Goal: Information Seeking & Learning: Learn about a topic

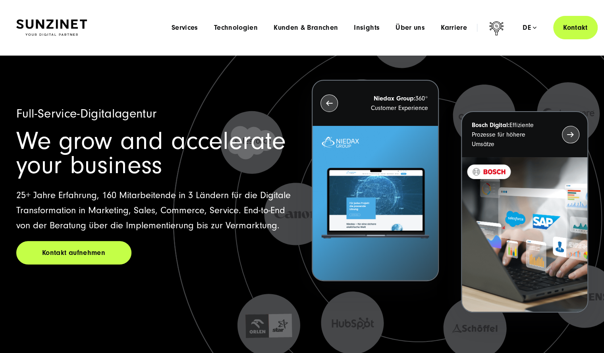
click at [23, 49] on header "Smart Search AI Hier können Sie eine konkrete Frage zu unserer Agentur und unse…" at bounding box center [302, 27] width 604 height 55
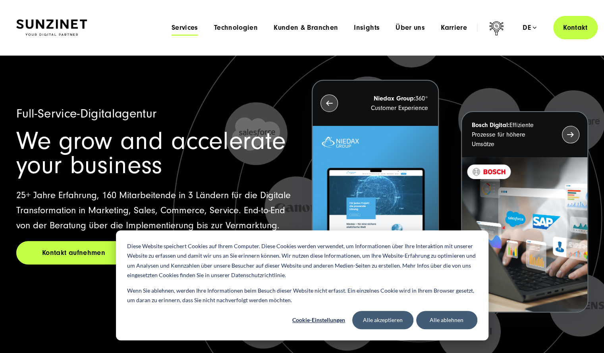
click at [186, 26] on span "Services" at bounding box center [185, 28] width 27 height 8
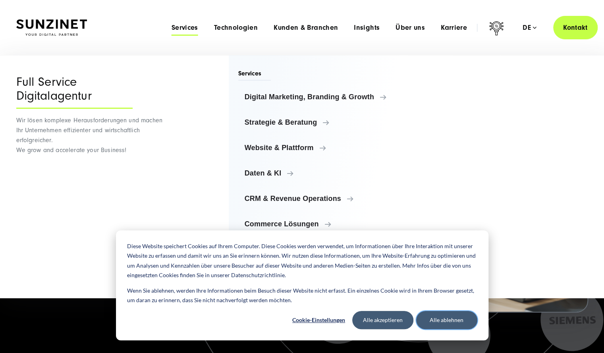
click at [440, 314] on button "Alle ablehnen" at bounding box center [446, 320] width 61 height 18
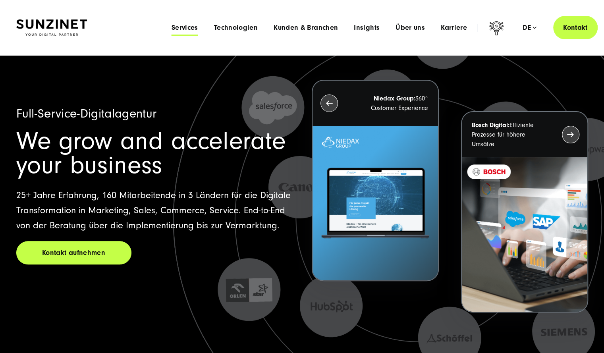
click at [188, 31] on span "Services" at bounding box center [185, 28] width 27 height 8
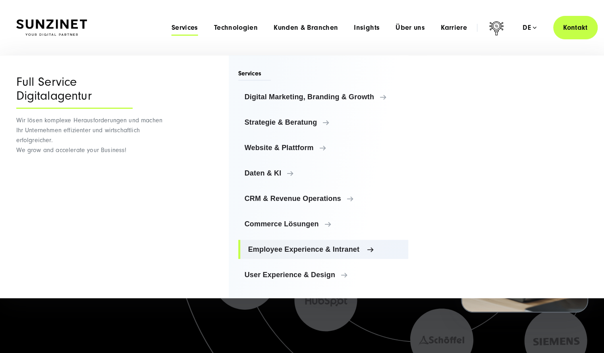
click at [291, 243] on link "Employee Experience & Intranet" at bounding box center [323, 249] width 170 height 19
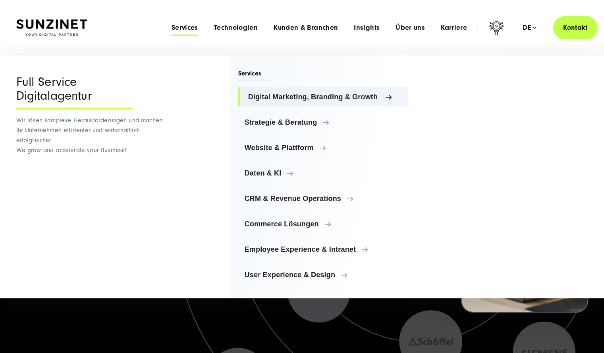
click at [344, 93] on span "Digital Marketing, Branding & Growth" at bounding box center [325, 97] width 154 height 8
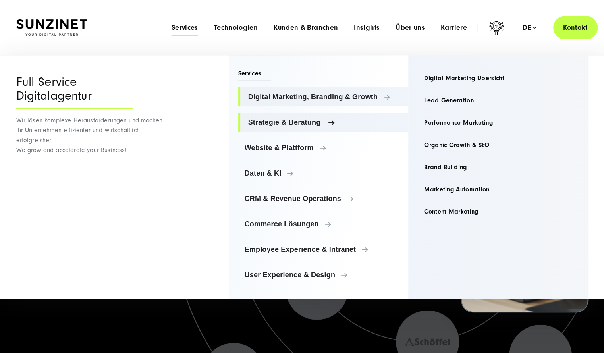
click at [307, 115] on link "Strategie & Beratung" at bounding box center [323, 122] width 170 height 19
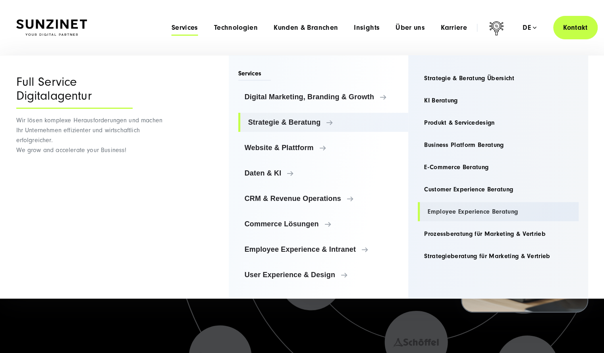
click at [461, 210] on link "Employee Experience Beratung" at bounding box center [498, 211] width 161 height 19
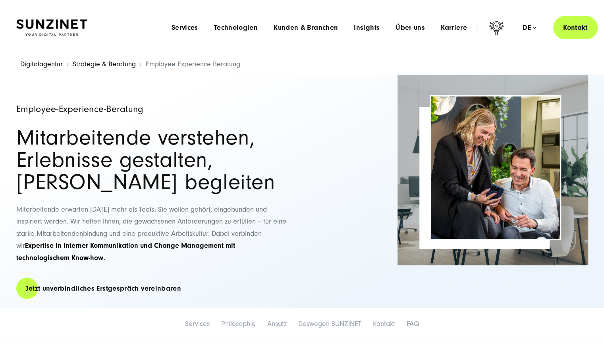
click at [124, 109] on h1 "Employee-Experience-Beratung" at bounding box center [155, 109] width 278 height 10
click at [145, 170] on h2 "Mitarbeitende verstehen, Erlebnisse gestalten, Wandel begleiten" at bounding box center [155, 160] width 278 height 67
